Goal: Information Seeking & Learning: Learn about a topic

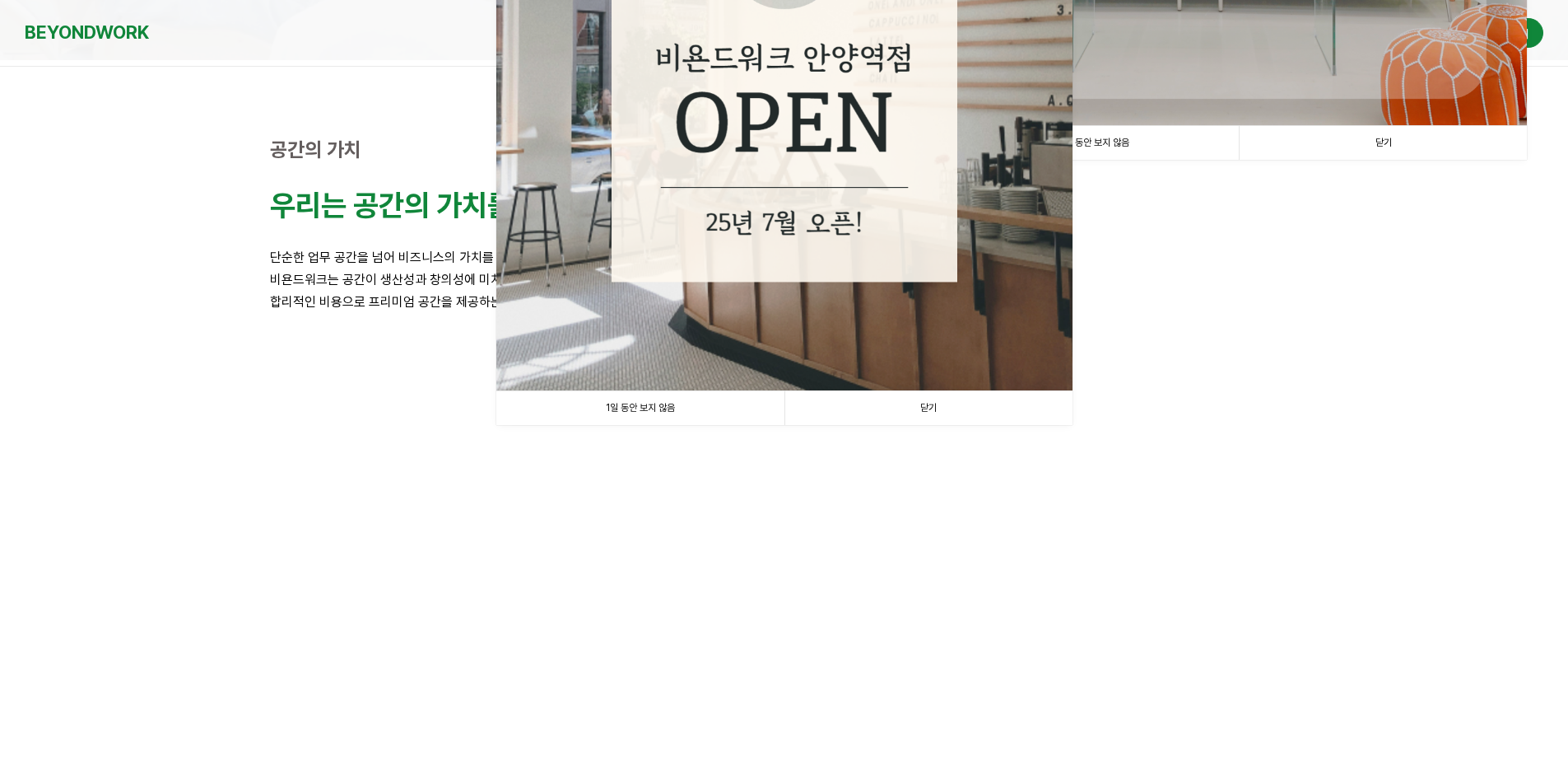
scroll to position [576, 0]
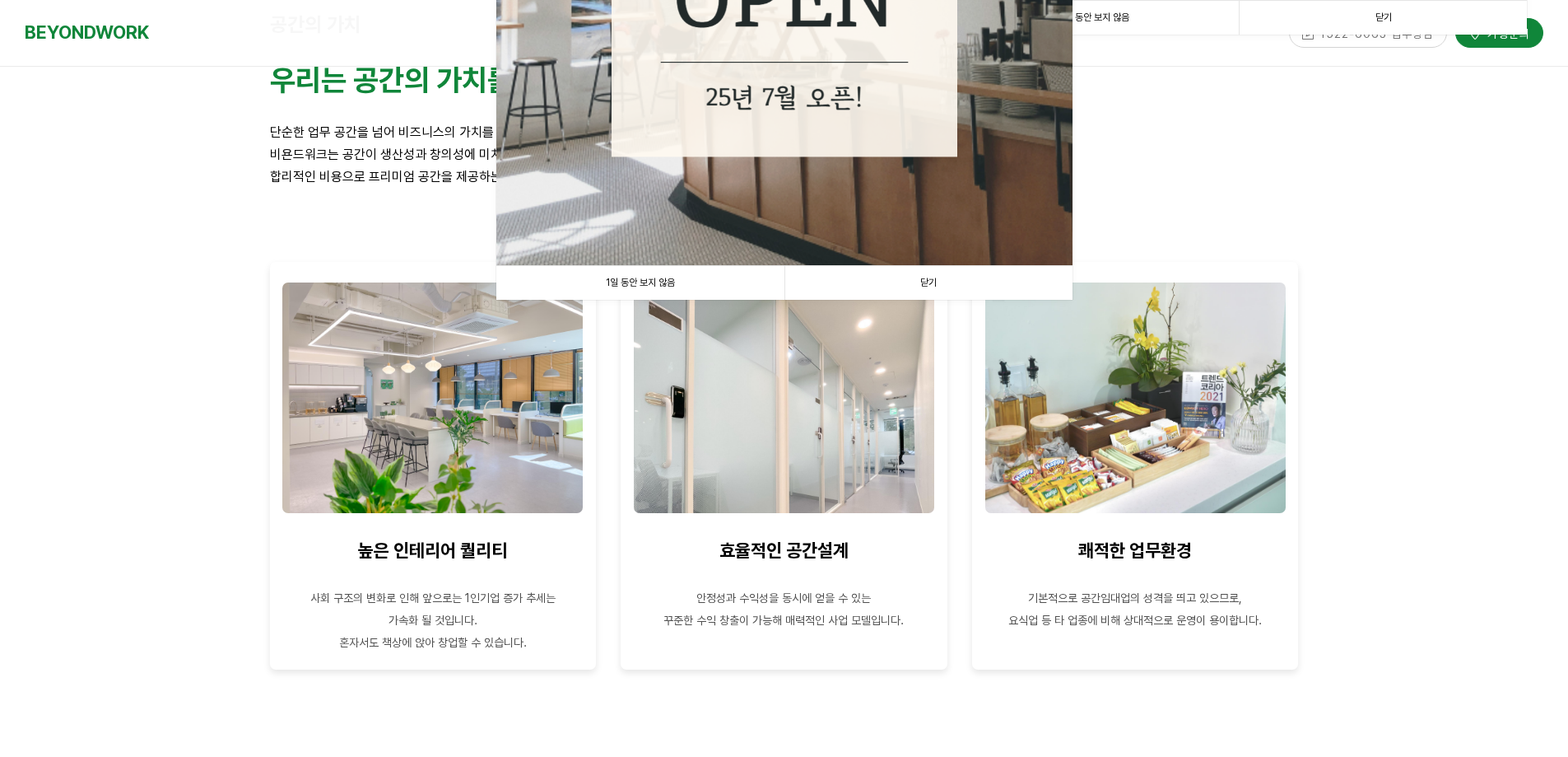
click at [589, 283] on link "1일 동안 보지 않음" at bounding box center [640, 283] width 288 height 34
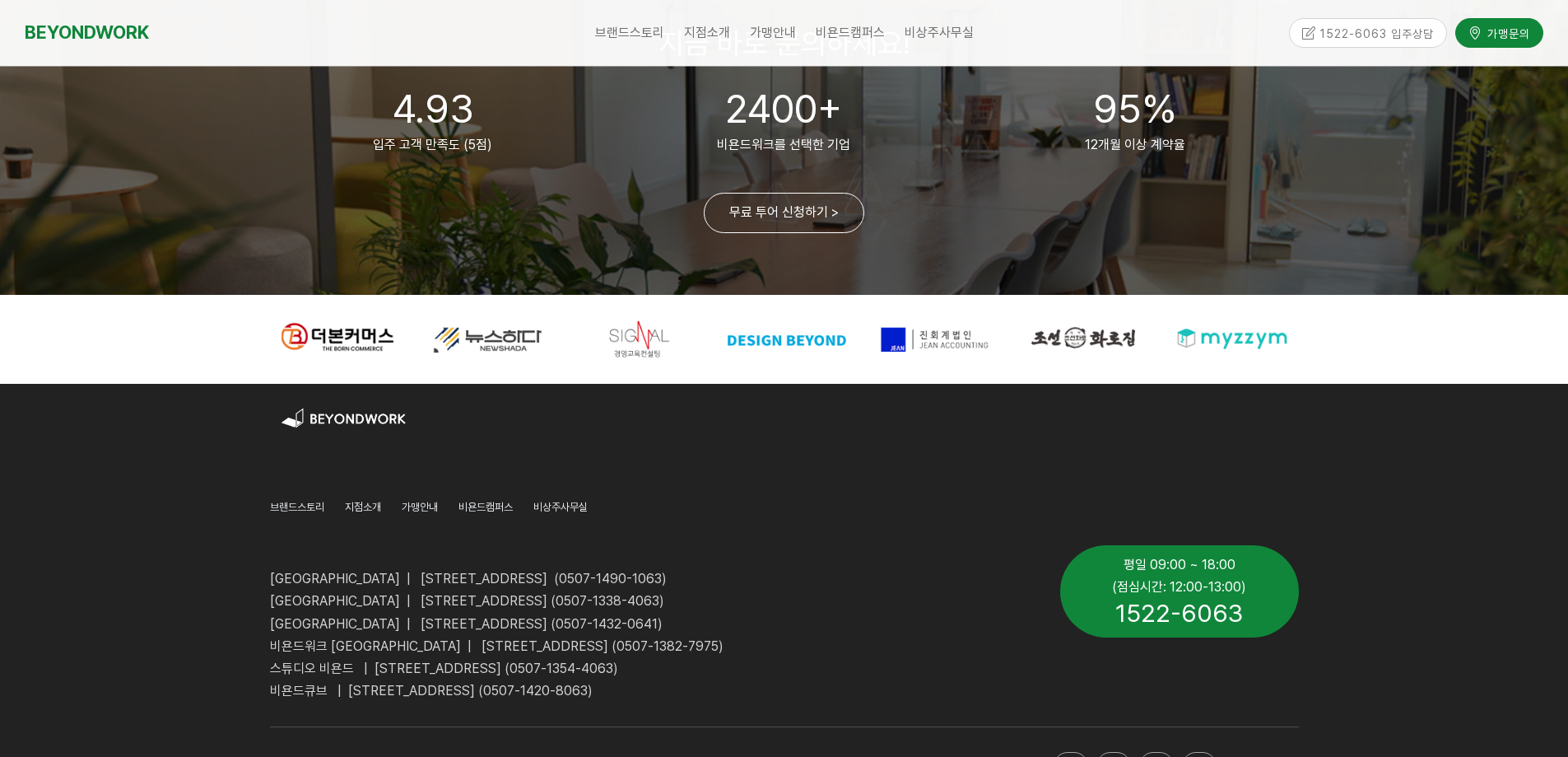
scroll to position [3989, 0]
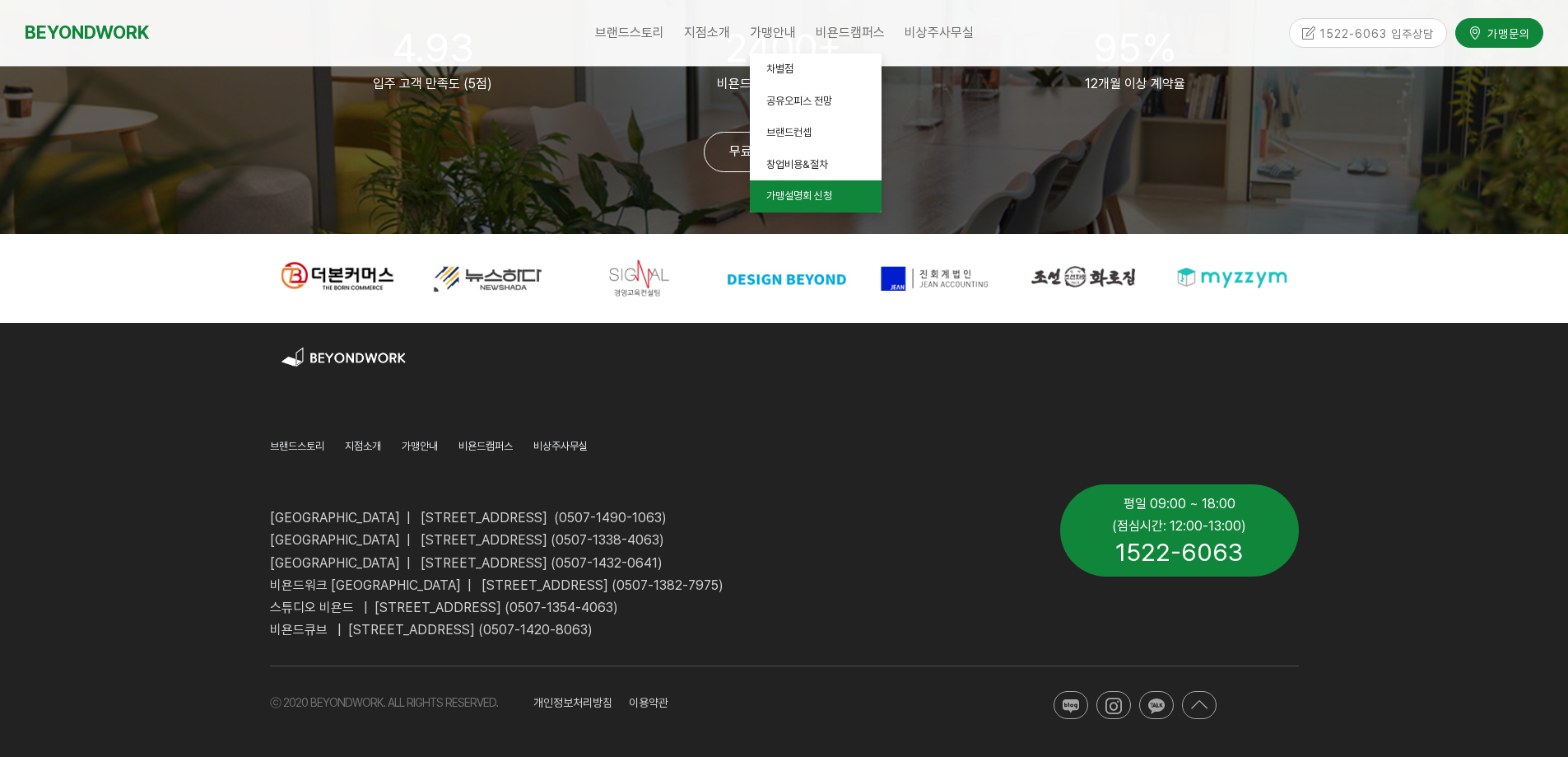
click at [801, 198] on span "가맹설명회 신청" at bounding box center [800, 195] width 66 height 12
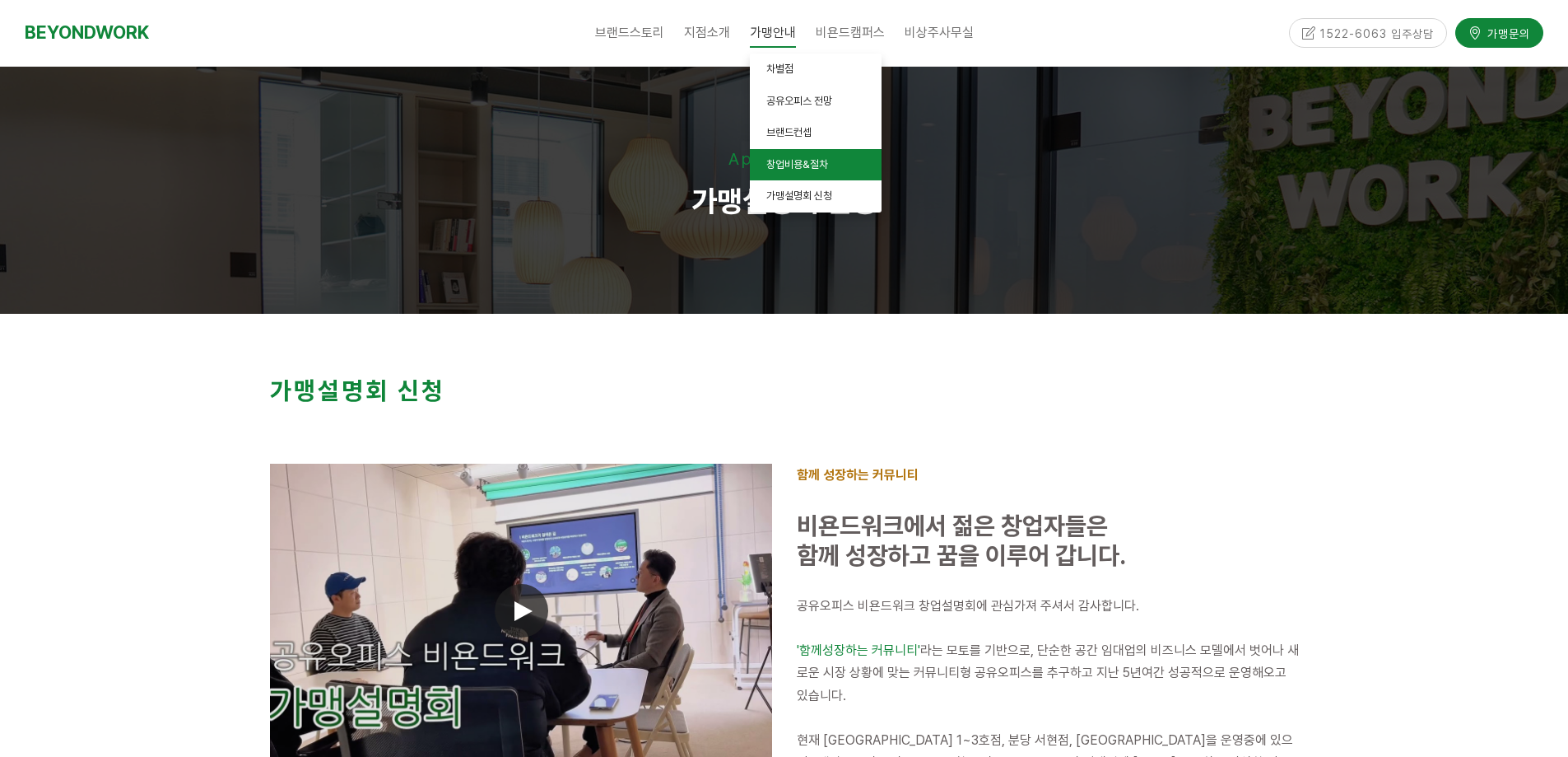
click at [784, 163] on span "창업비용&절차" at bounding box center [797, 163] width 61 height 12
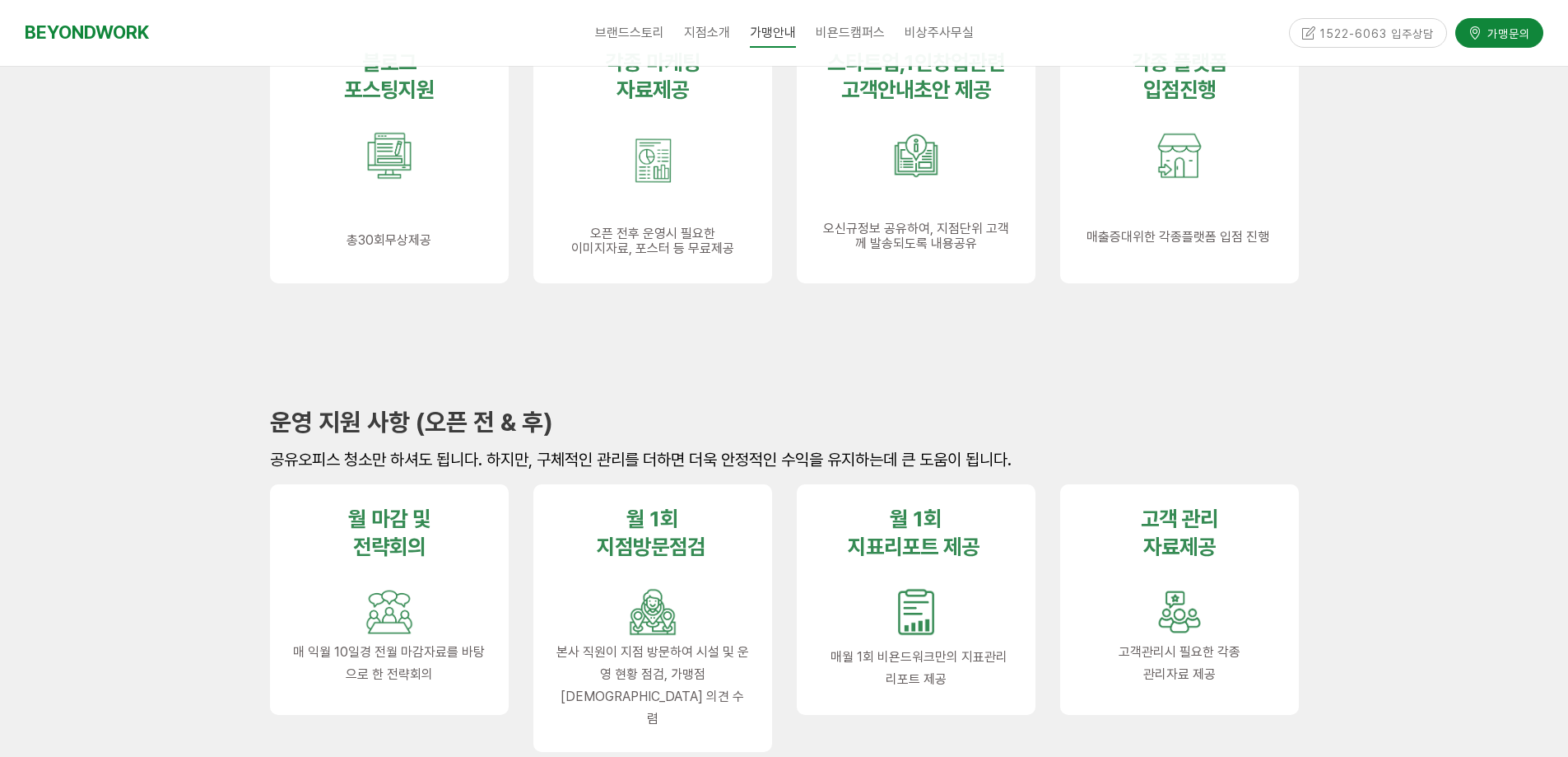
scroll to position [1976, 0]
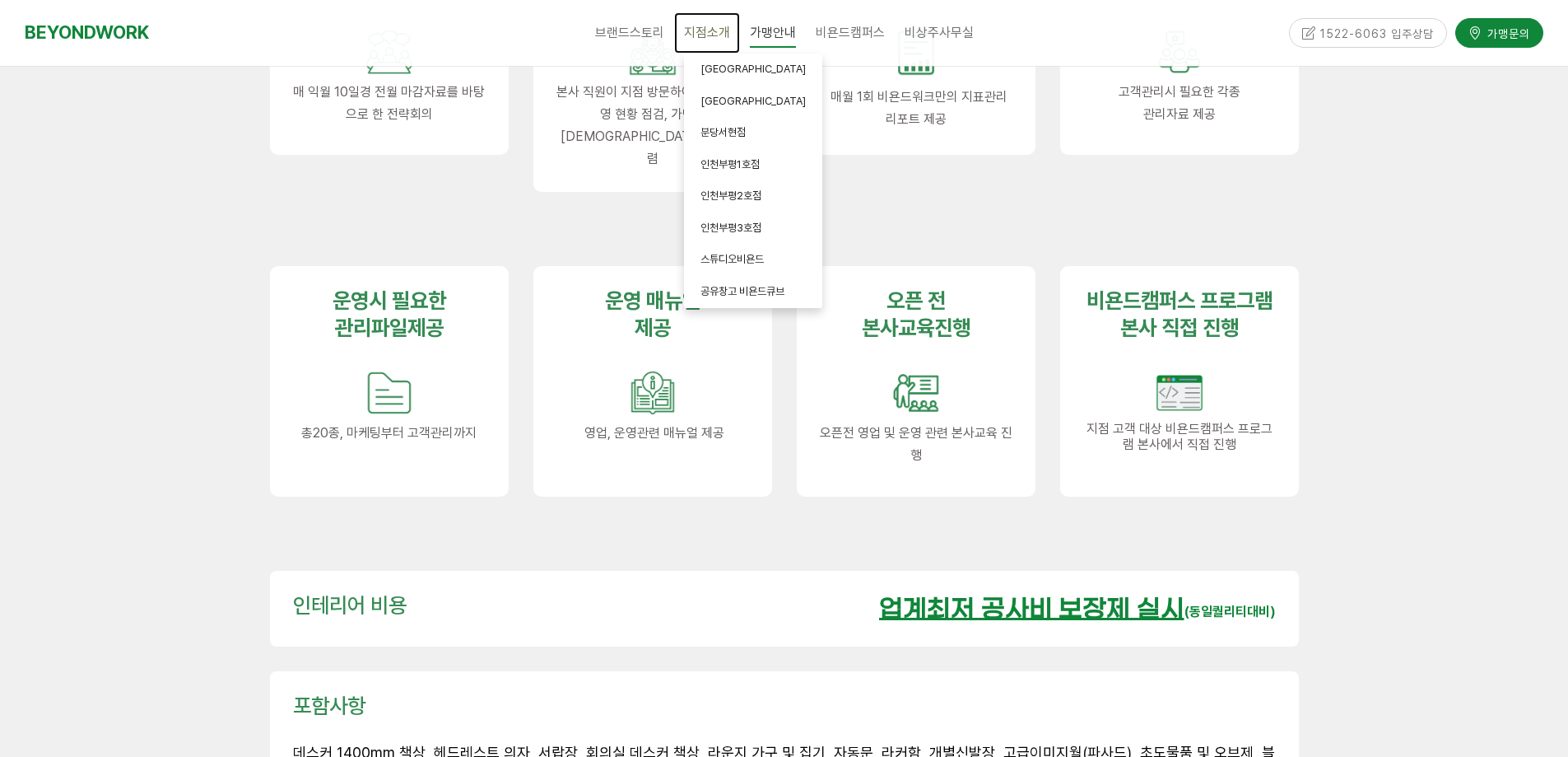
click at [691, 41] on span "지점소개" at bounding box center [707, 32] width 46 height 16
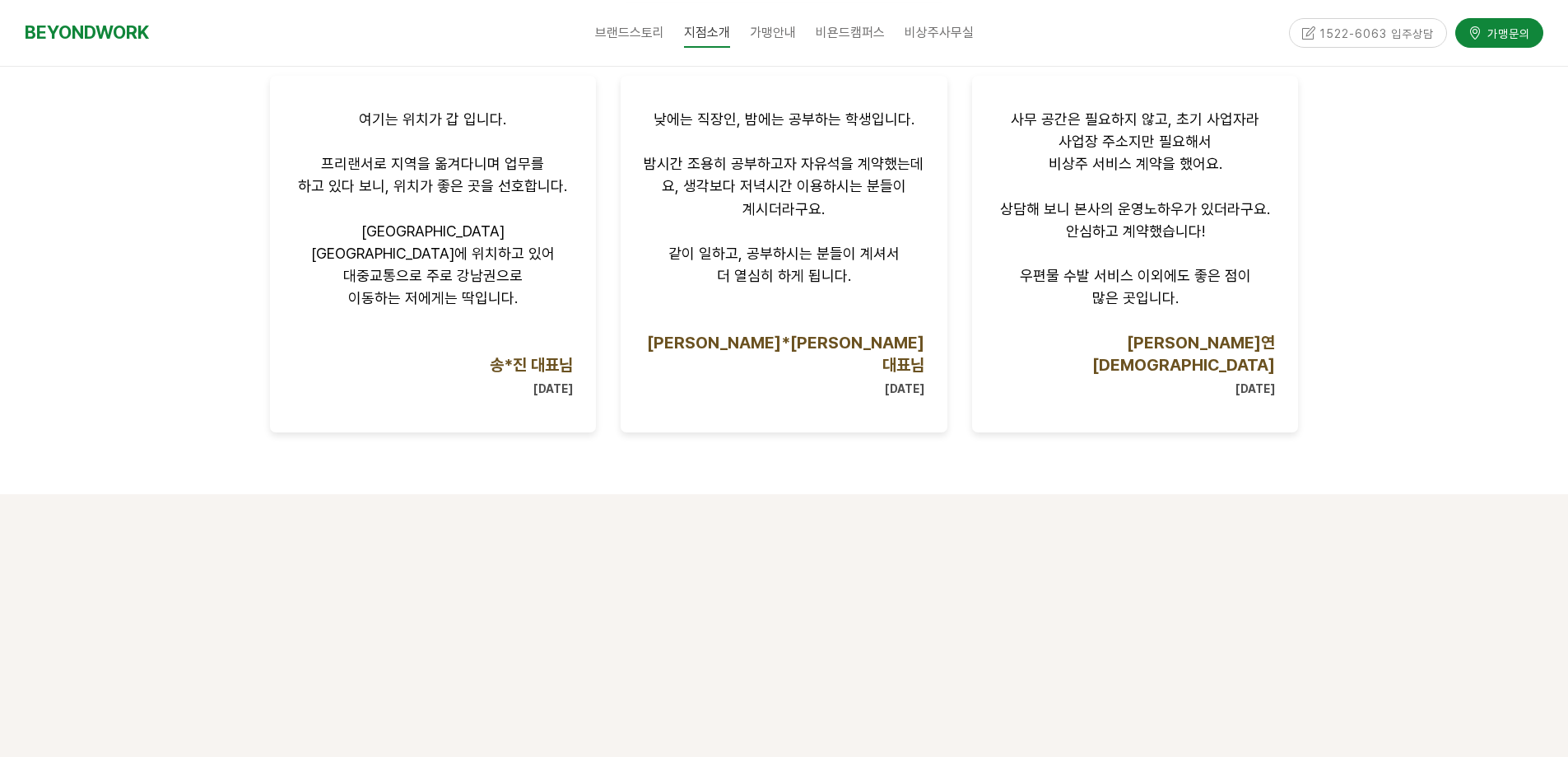
scroll to position [1811, 0]
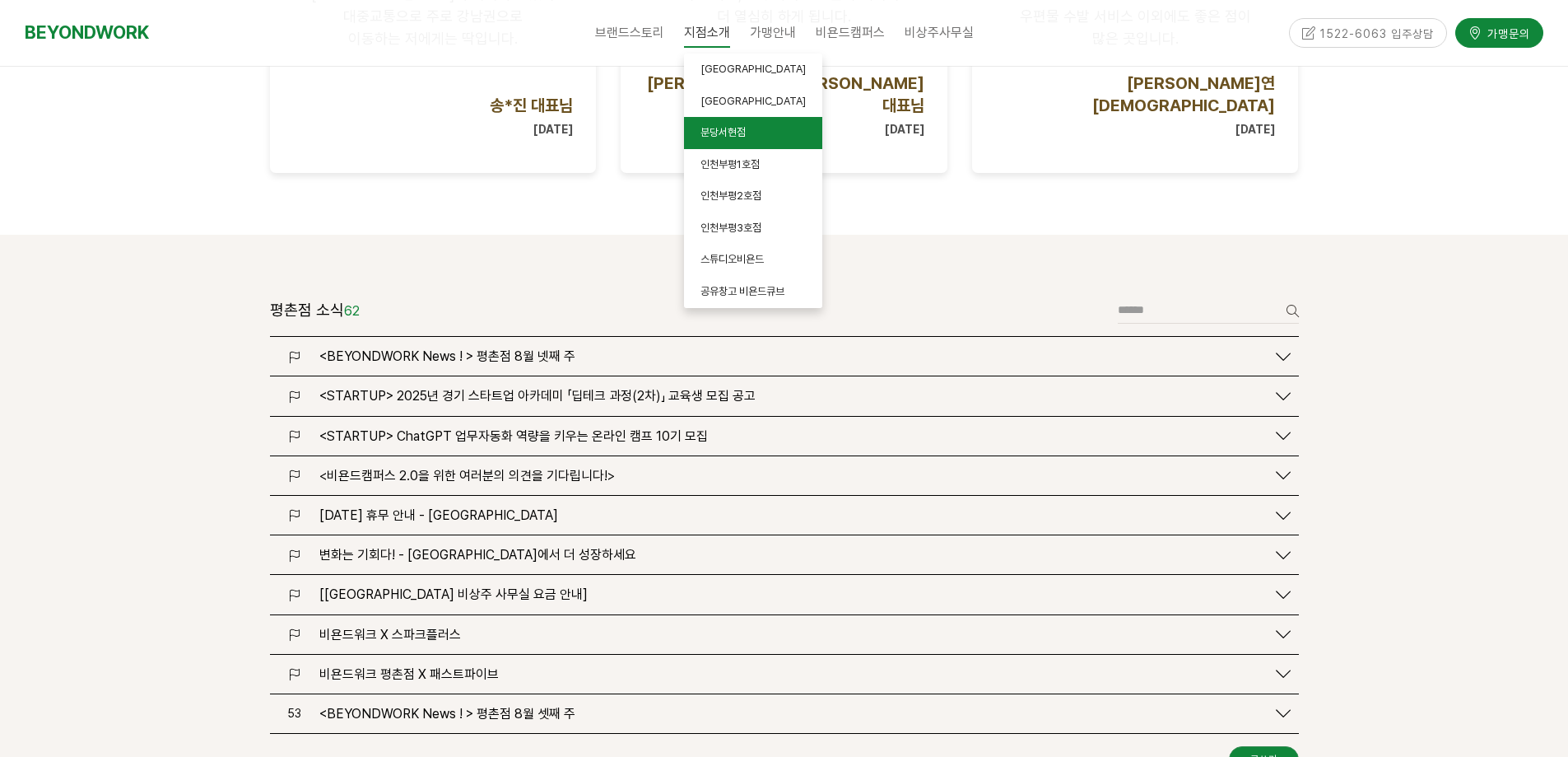
click at [726, 123] on link "분당서현점" at bounding box center [753, 133] width 138 height 32
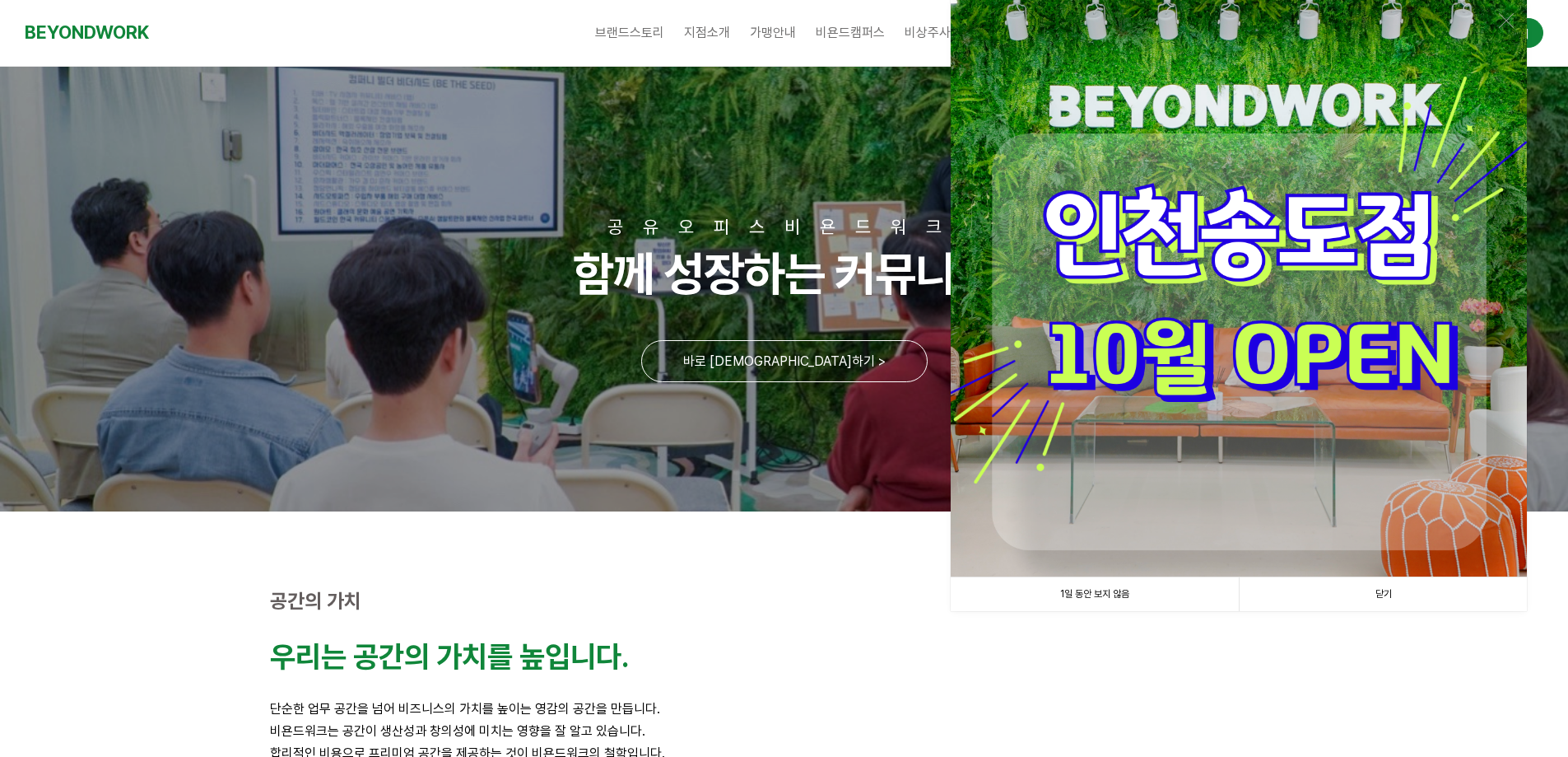
click at [1120, 594] on link "1일 동안 보지 않음" at bounding box center [1094, 594] width 288 height 34
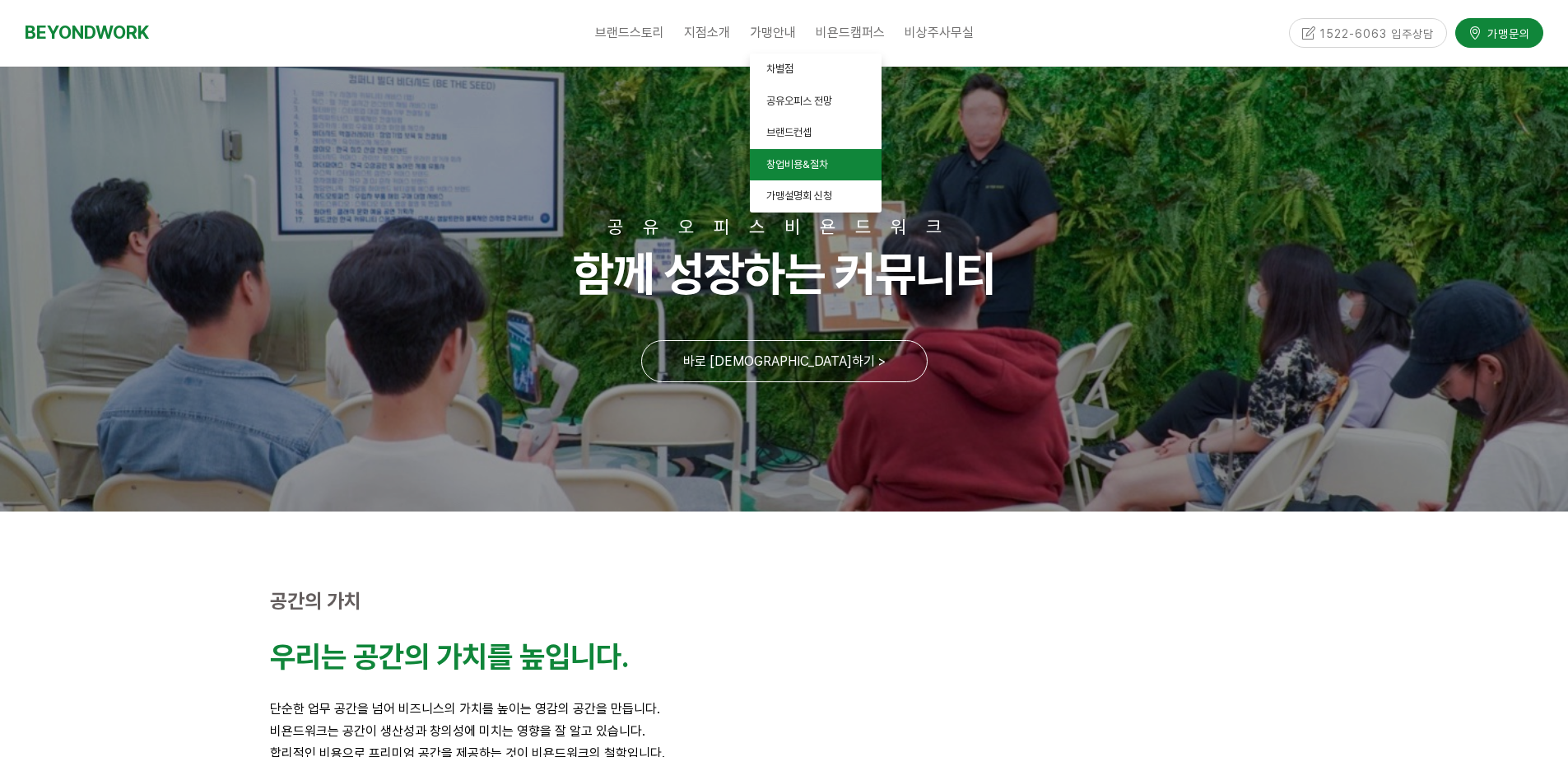
click at [782, 169] on span "창업비용&절차" at bounding box center [797, 163] width 61 height 12
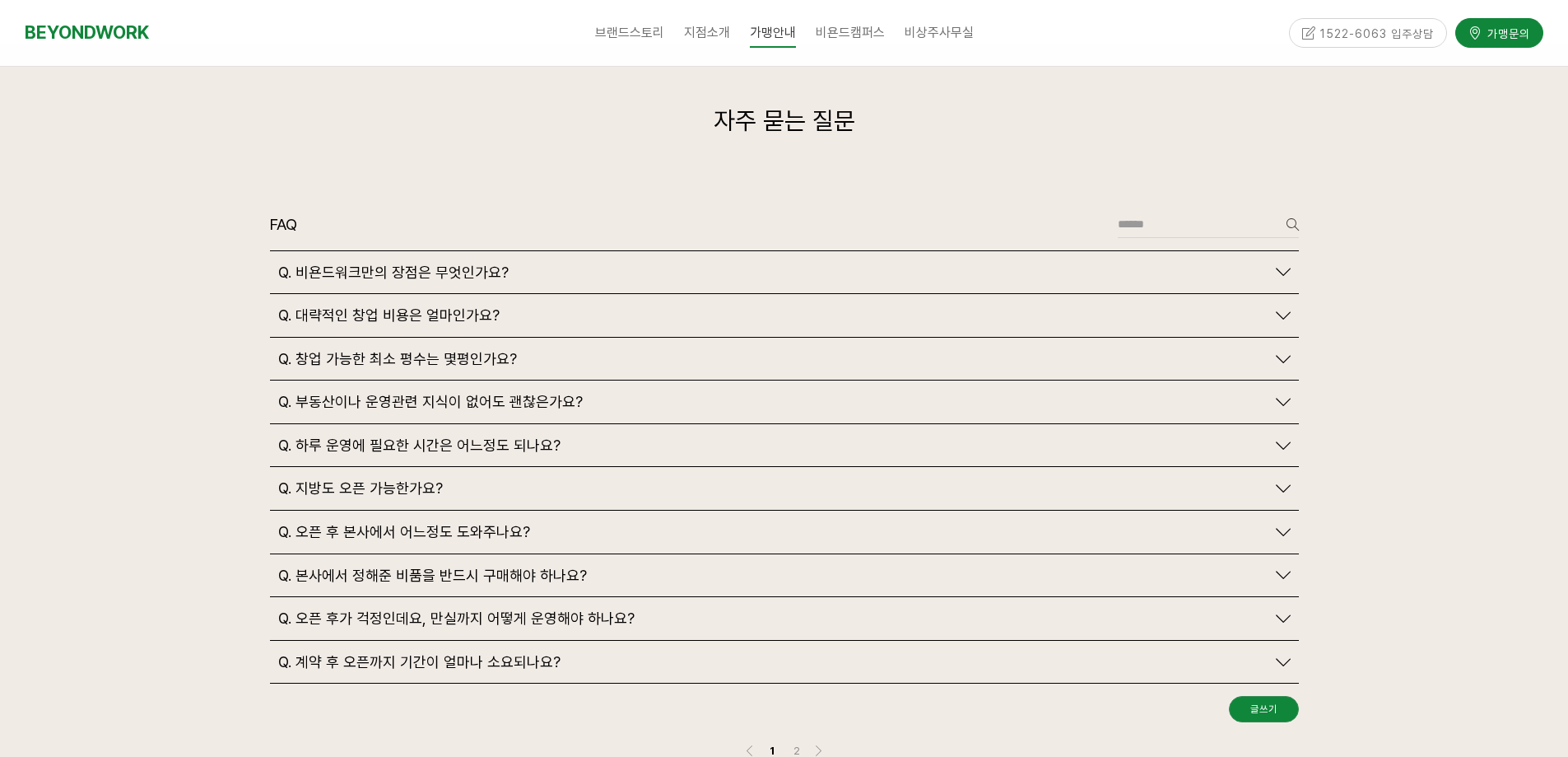
scroll to position [3787, 0]
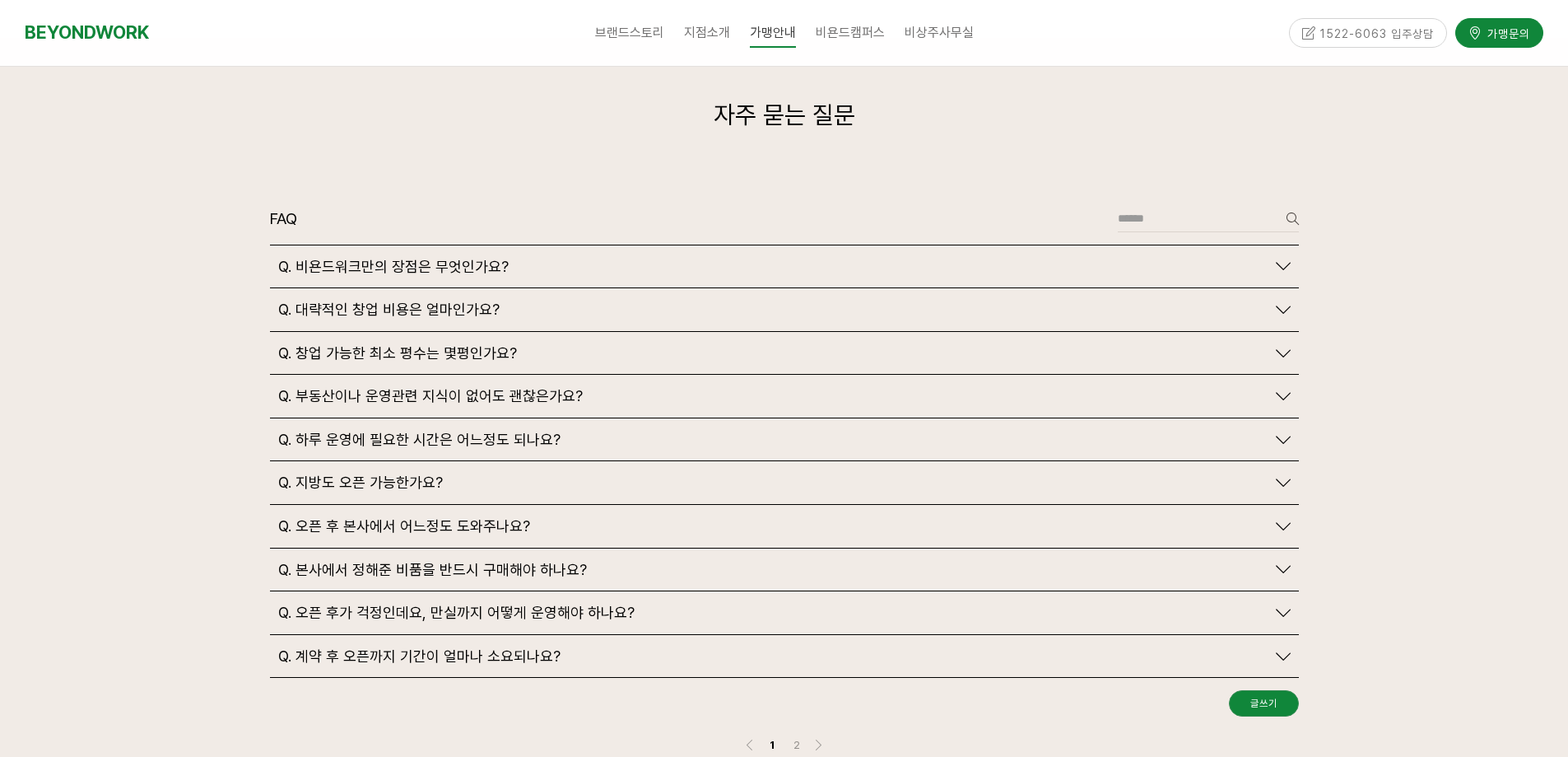
click at [380, 344] on span "Q. 창업 가능한 최소 평수는 몇평인가요?" at bounding box center [397, 353] width 239 height 18
